Goal: Information Seeking & Learning: Learn about a topic

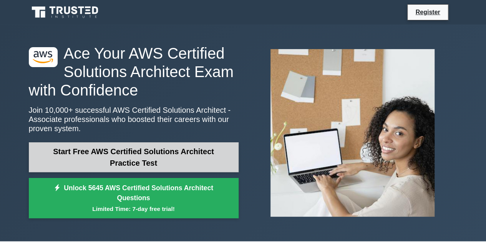
click at [202, 157] on link "Start Free AWS Certified Solutions Architect Practice Test" at bounding box center [134, 157] width 210 height 30
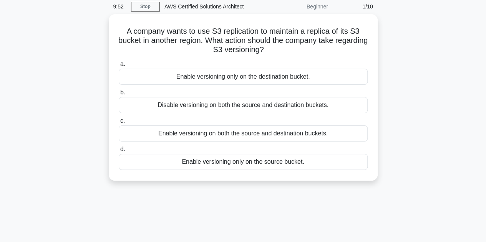
scroll to position [19, 0]
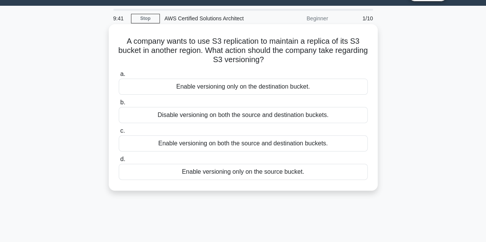
click at [293, 90] on div "Enable versioning only on the destination bucket." at bounding box center [243, 87] width 249 height 16
click at [119, 77] on input "a. Enable versioning only on the destination bucket." at bounding box center [119, 74] width 0 height 5
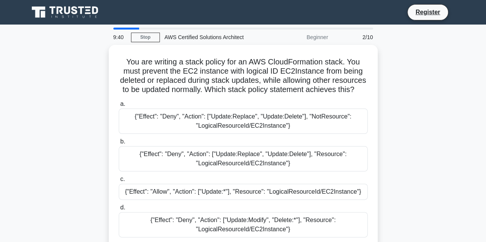
scroll to position [0, 0]
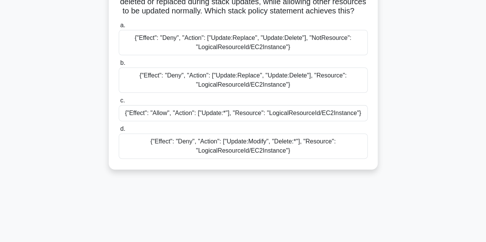
click at [262, 121] on div "{"Effect": "Allow", "Action": ["Update:*"], "Resource": "LogicalResourceId/EC2I…" at bounding box center [243, 113] width 249 height 16
click at [119, 103] on input "c. {"Effect": "Allow", "Action": ["Update:*"], "Resource": "LogicalResourceId/E…" at bounding box center [119, 100] width 0 height 5
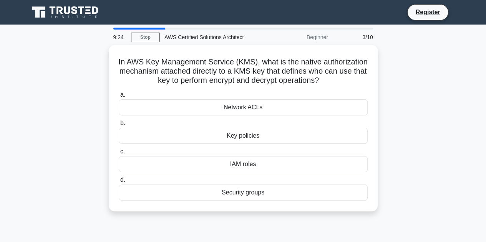
click at [262, 125] on label "b. Key policies" at bounding box center [243, 131] width 249 height 25
click at [119, 125] on input "b. Key policies" at bounding box center [119, 123] width 0 height 5
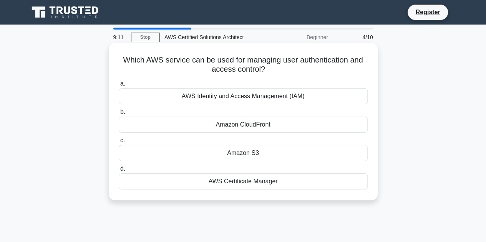
click at [304, 98] on div "AWS Identity and Access Management (IAM)" at bounding box center [243, 96] width 249 height 16
click at [119, 86] on input "a. AWS Identity and Access Management (IAM)" at bounding box center [119, 83] width 0 height 5
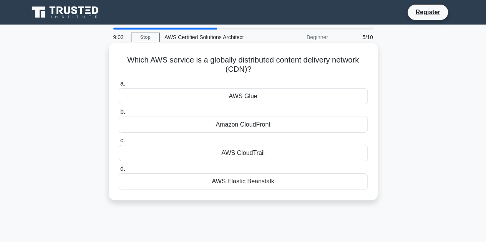
click at [266, 127] on div "Amazon CloudFront" at bounding box center [243, 125] width 249 height 16
click at [119, 115] on input "b. Amazon CloudFront" at bounding box center [119, 112] width 0 height 5
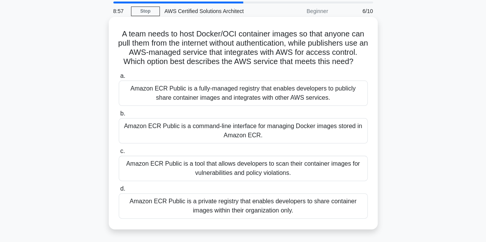
scroll to position [77, 0]
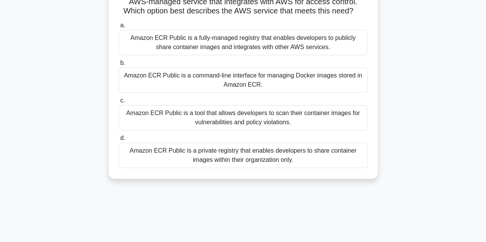
click at [268, 125] on div "Amazon ECR Public is a tool that allows developers to scan their container imag…" at bounding box center [243, 117] width 249 height 25
click at [119, 103] on input "c. Amazon ECR Public is a tool that allows developers to scan their container i…" at bounding box center [119, 100] width 0 height 5
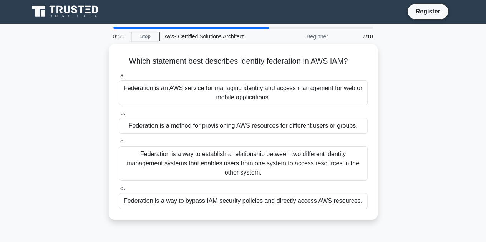
scroll to position [0, 0]
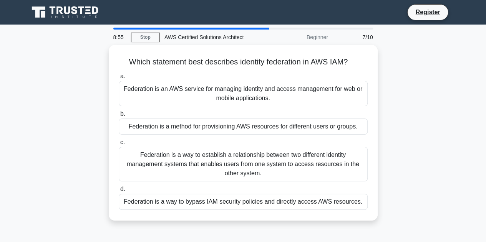
click at [268, 125] on div "Federation is a method for provisioning AWS resources for different users or gr…" at bounding box center [243, 127] width 249 height 16
click at [119, 117] on input "b. Federation is a method for provisioning AWS resources for different users or…" at bounding box center [119, 114] width 0 height 5
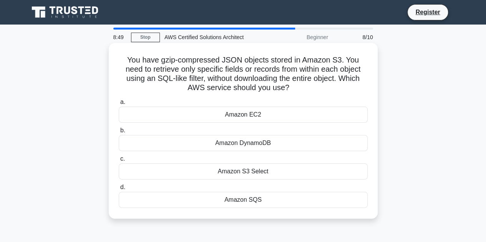
click at [260, 174] on div "Amazon S3 Select" at bounding box center [243, 172] width 249 height 16
click at [119, 162] on input "c. Amazon S3 Select" at bounding box center [119, 159] width 0 height 5
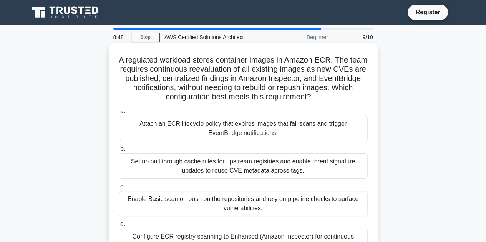
click at [260, 168] on div "Set up pull through cache rules for upstream registries and enable threat signa…" at bounding box center [243, 166] width 249 height 25
click at [119, 152] on input "b. Set up pull through cache rules for upstream registries and enable threat si…" at bounding box center [119, 149] width 0 height 5
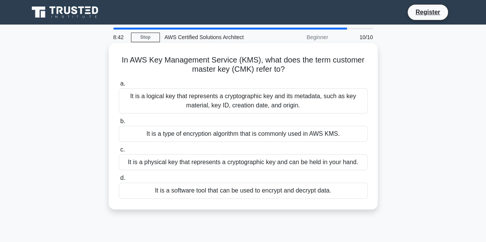
click at [273, 135] on div "It is a type of encryption algorithm that is commonly used in AWS KMS." at bounding box center [243, 134] width 249 height 16
click at [119, 124] on input "b. It is a type of encryption algorithm that is commonly used in AWS KMS." at bounding box center [119, 121] width 0 height 5
